Goal: Transaction & Acquisition: Subscribe to service/newsletter

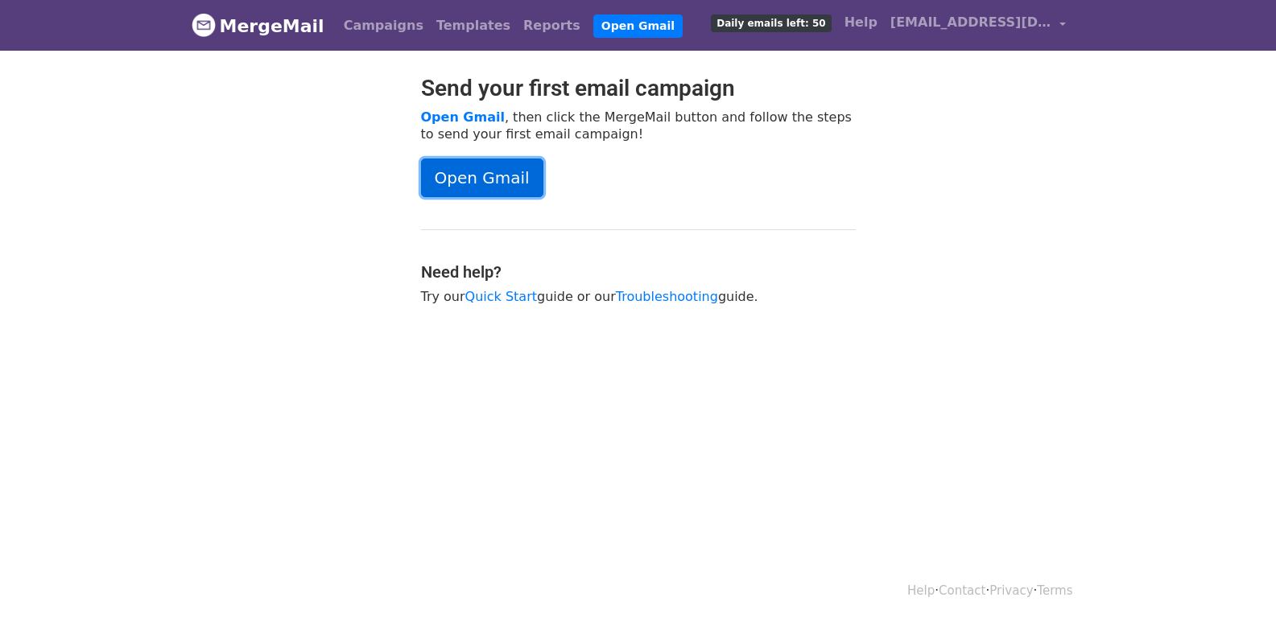
click at [468, 178] on link "Open Gmail" at bounding box center [482, 178] width 122 height 39
click at [964, 23] on span "[EMAIL_ADDRESS][DOMAIN_NAME]" at bounding box center [970, 22] width 161 height 19
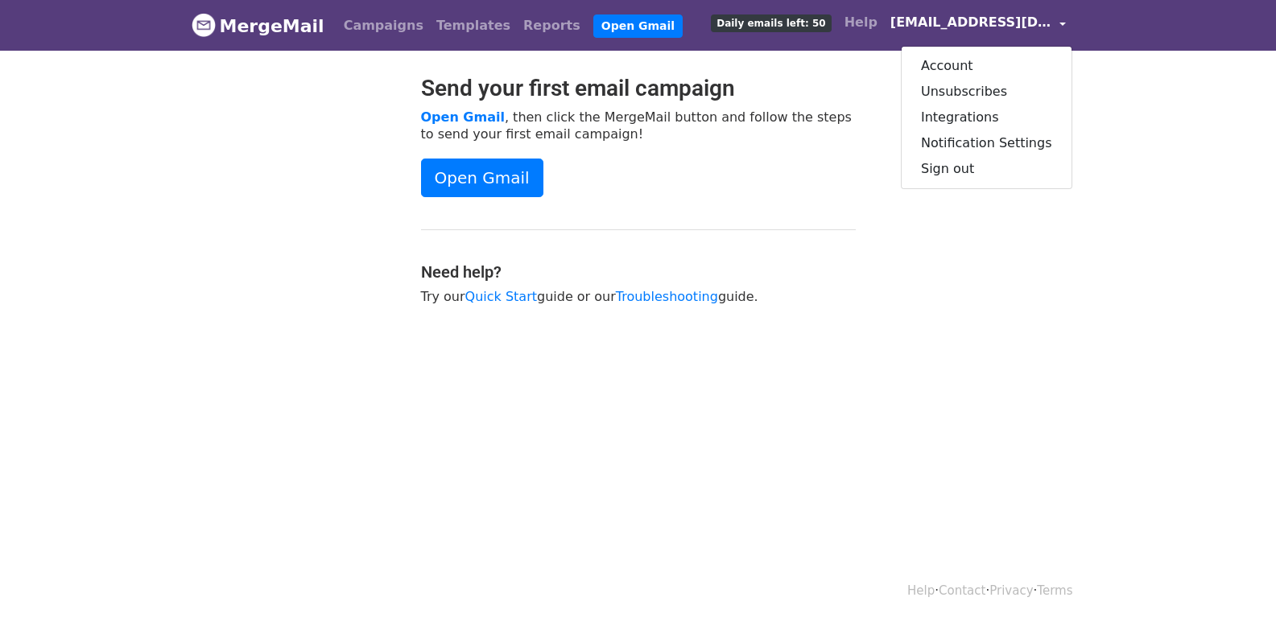
click at [790, 25] on span "Daily emails left: 50" at bounding box center [771, 23] width 120 height 18
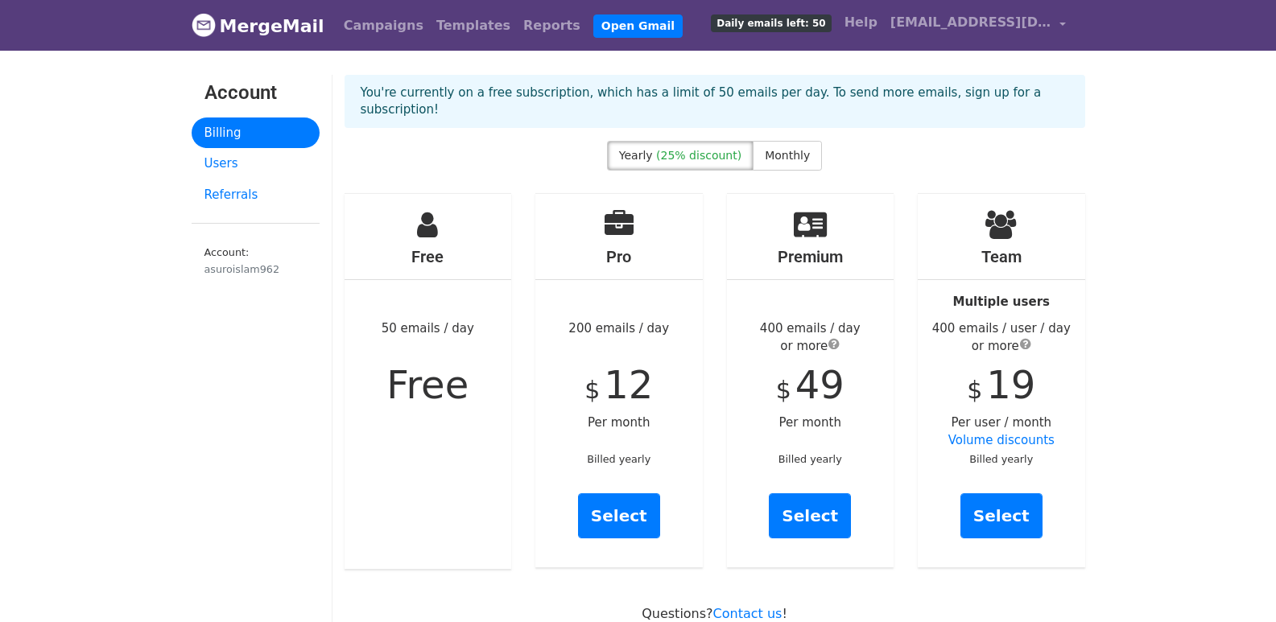
click at [699, 149] on span "(25% discount)" at bounding box center [698, 155] width 85 height 13
